Goal: Task Accomplishment & Management: Use online tool/utility

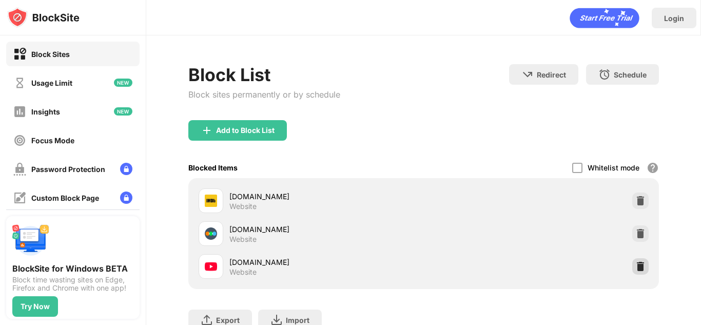
click at [635, 264] on img at bounding box center [640, 266] width 10 height 10
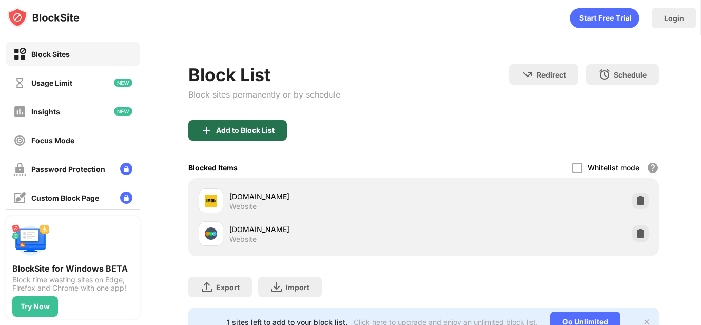
click at [232, 127] on div "Add to Block List" at bounding box center [245, 130] width 58 height 8
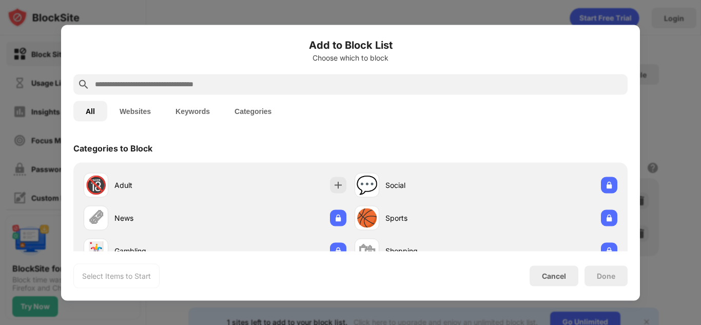
click at [337, 80] on input "text" at bounding box center [358, 84] width 529 height 12
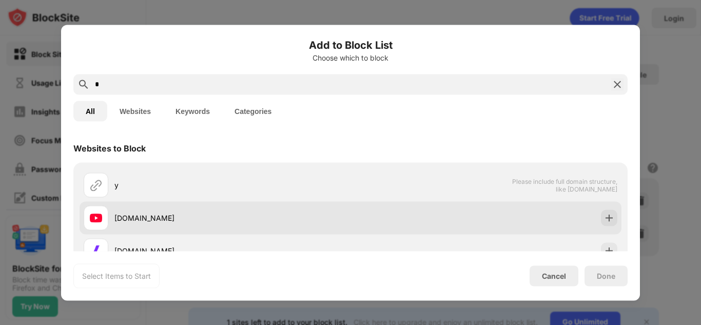
type input "*"
click at [357, 210] on div "[DOMAIN_NAME]" at bounding box center [351, 217] width 542 height 33
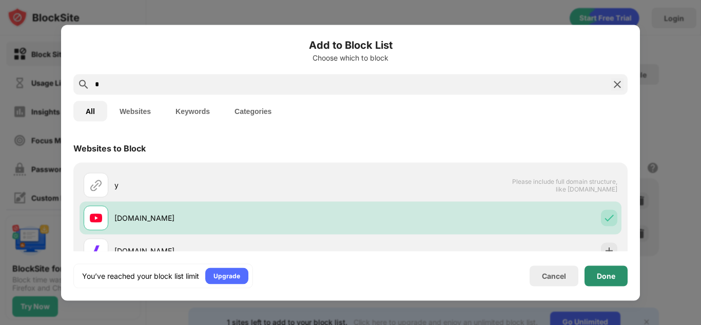
click at [622, 283] on div "Done" at bounding box center [605, 275] width 43 height 21
